Goal: Browse casually

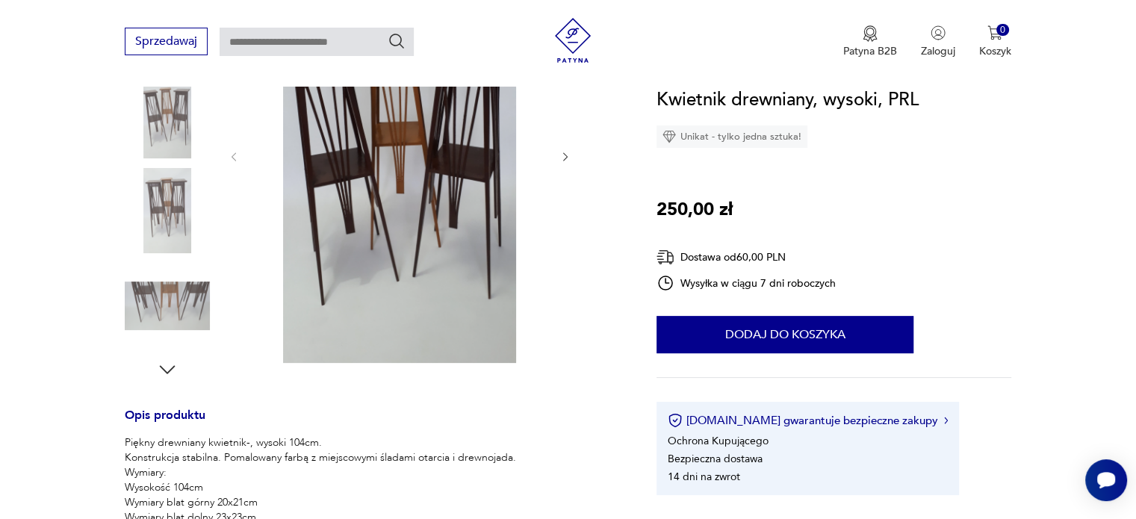
click at [175, 211] on img at bounding box center [167, 210] width 85 height 85
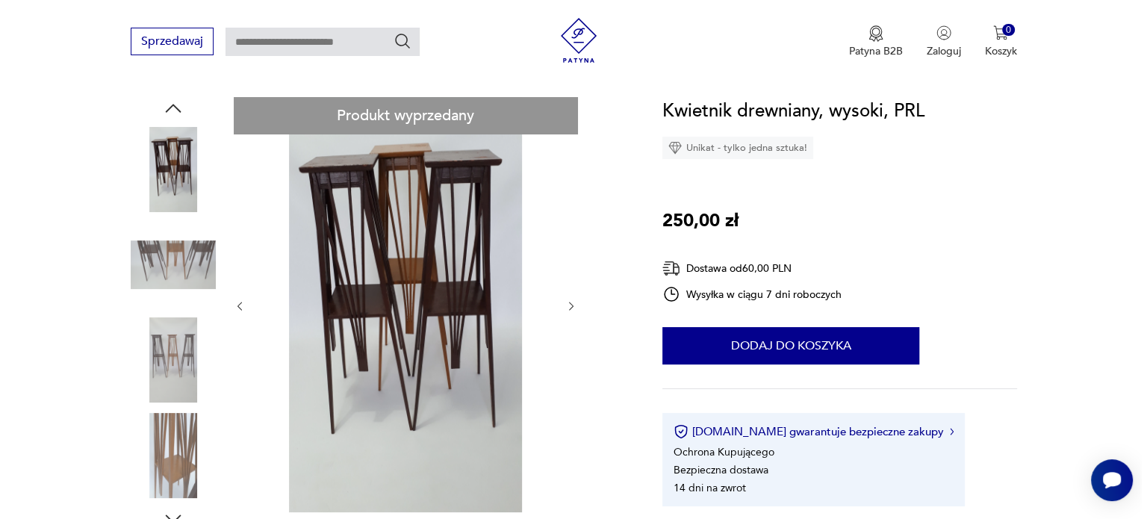
scroll to position [75, 0]
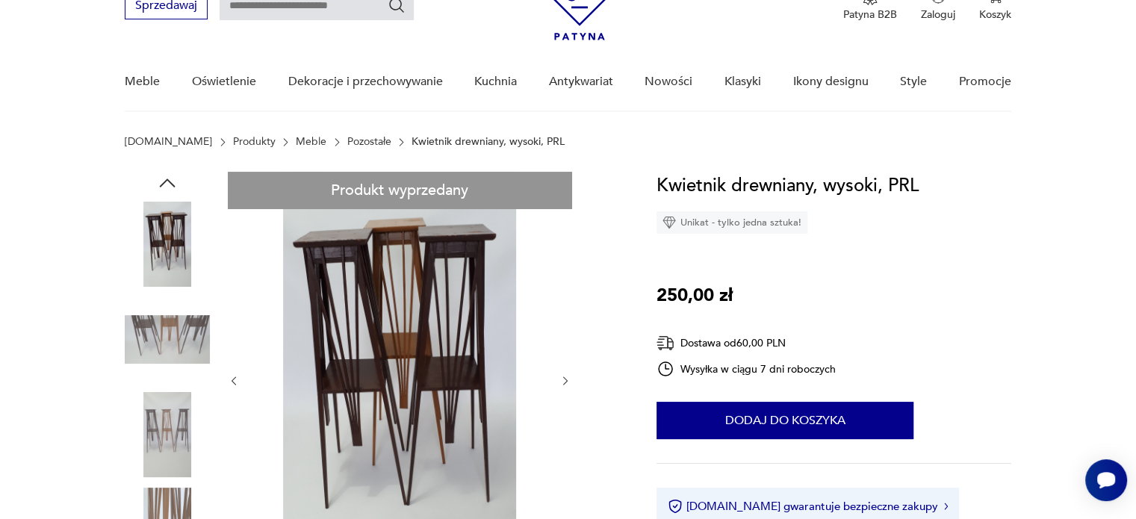
click at [418, 322] on img at bounding box center [399, 379] width 288 height 415
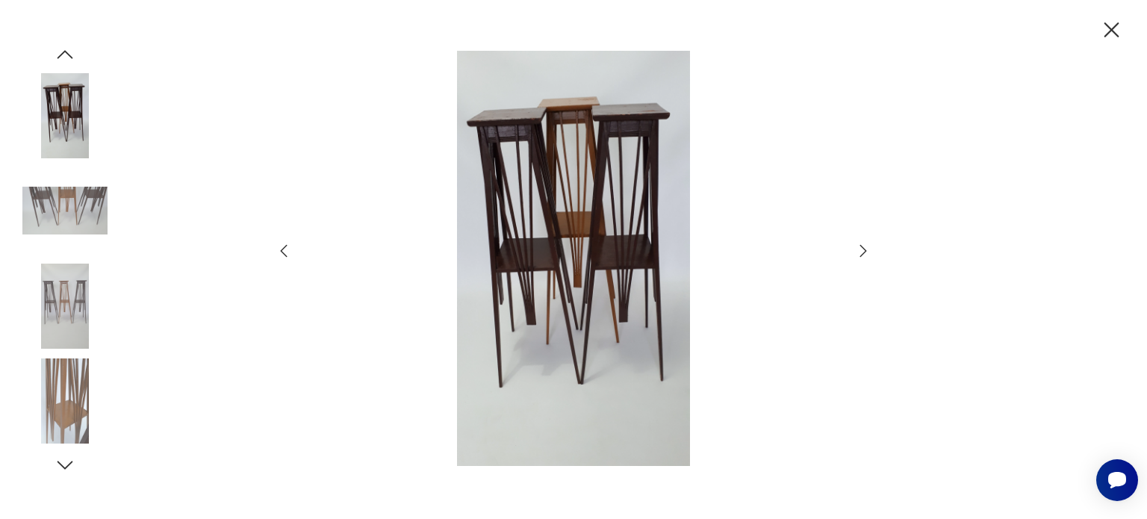
click at [857, 253] on icon "button" at bounding box center [863, 251] width 18 height 18
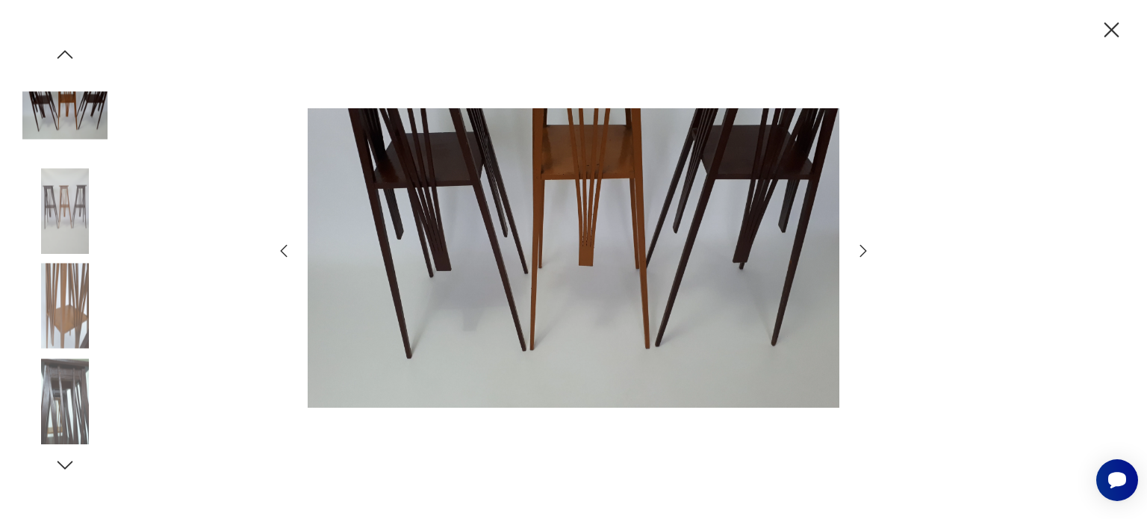
click at [861, 242] on icon "button" at bounding box center [863, 251] width 18 height 18
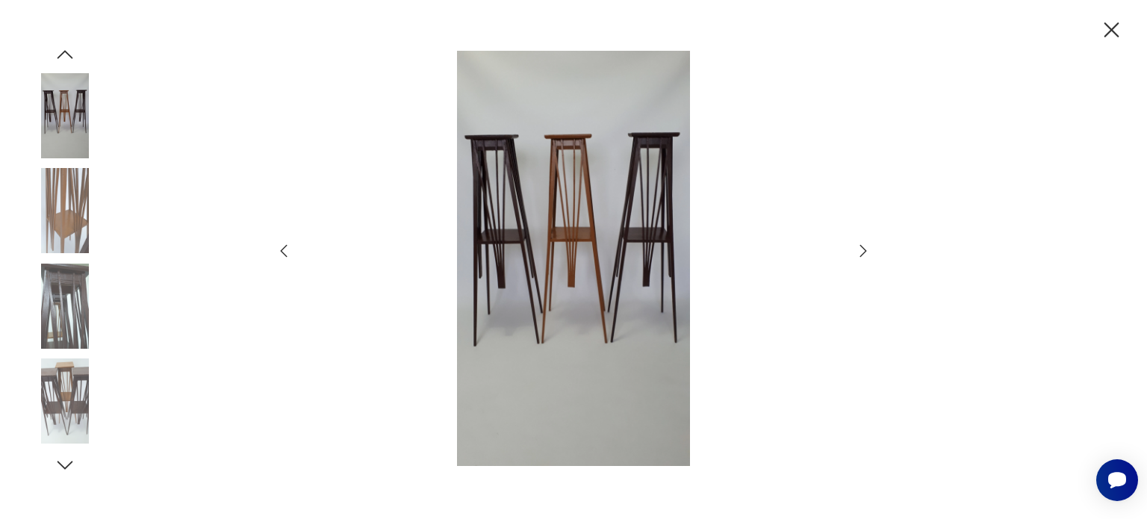
click at [861, 242] on icon "button" at bounding box center [863, 251] width 18 height 18
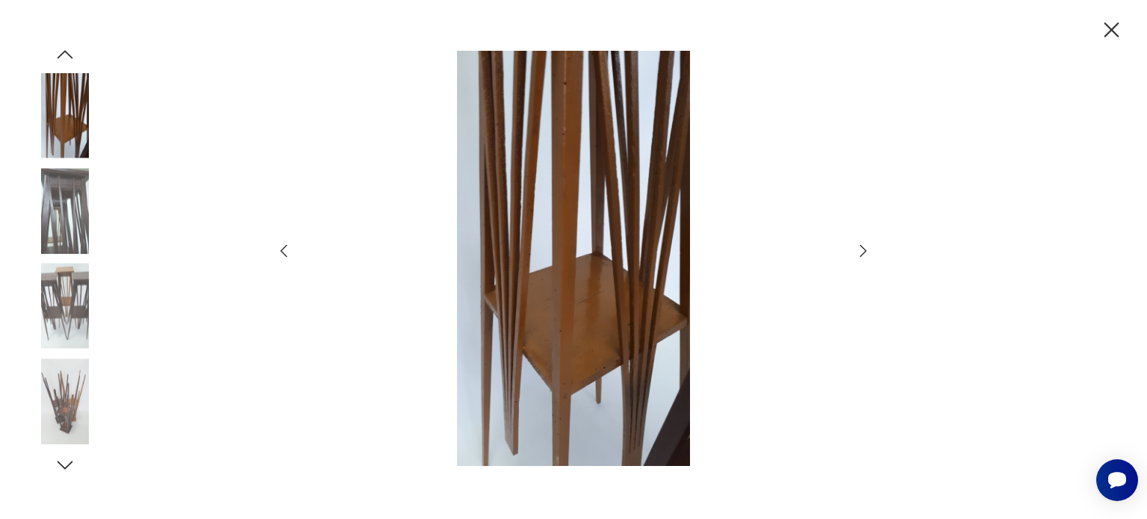
click at [861, 242] on icon "button" at bounding box center [863, 251] width 18 height 18
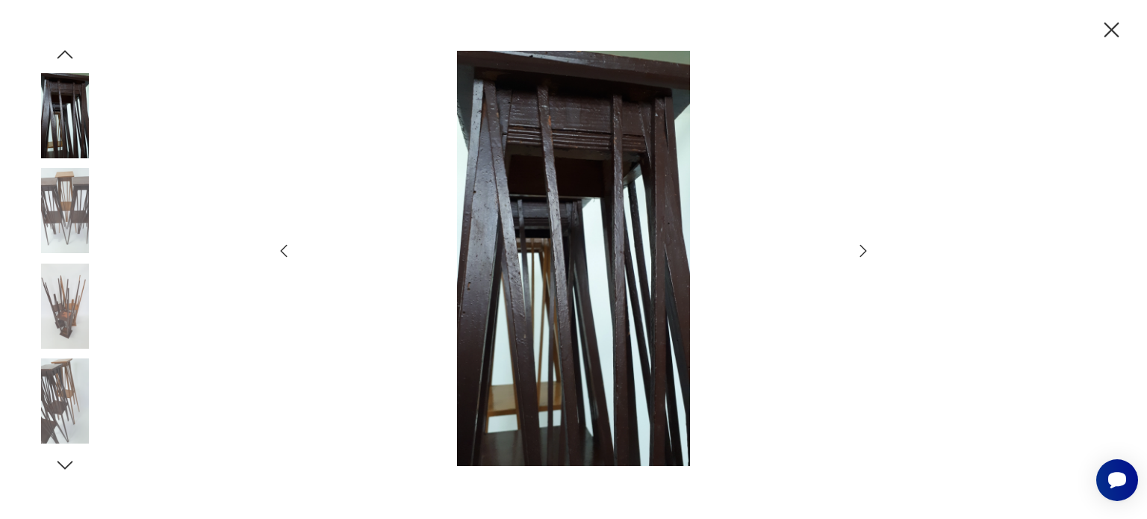
click at [861, 242] on icon "button" at bounding box center [863, 251] width 18 height 18
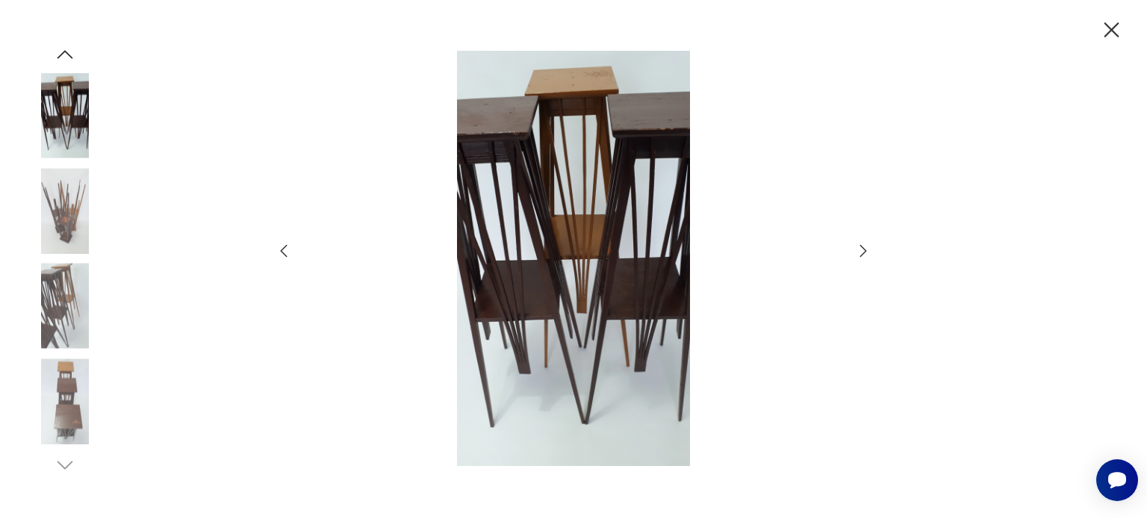
click at [861, 242] on icon "button" at bounding box center [863, 251] width 18 height 18
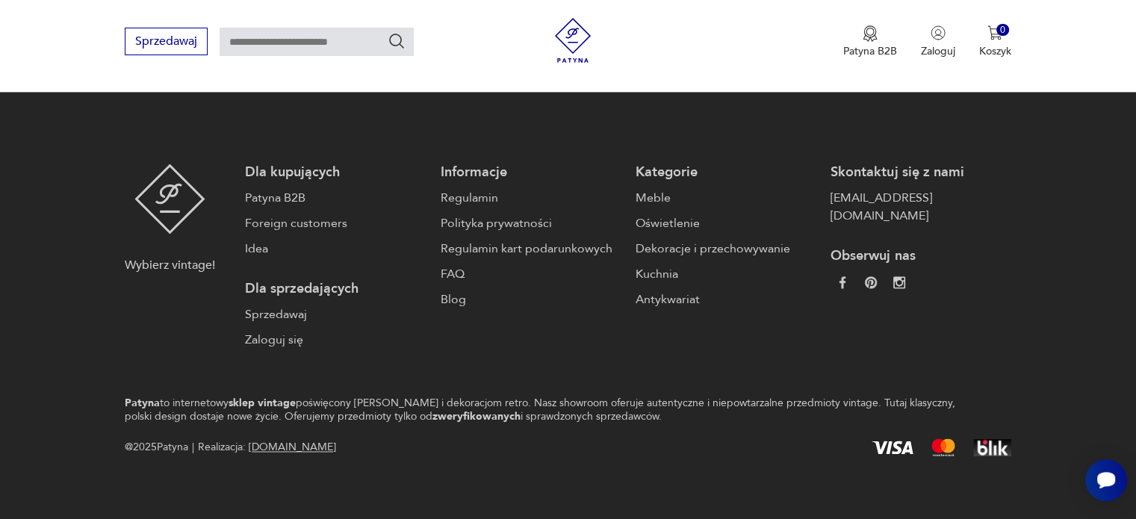
scroll to position [2253, 0]
